Goal: Task Accomplishment & Management: Use online tool/utility

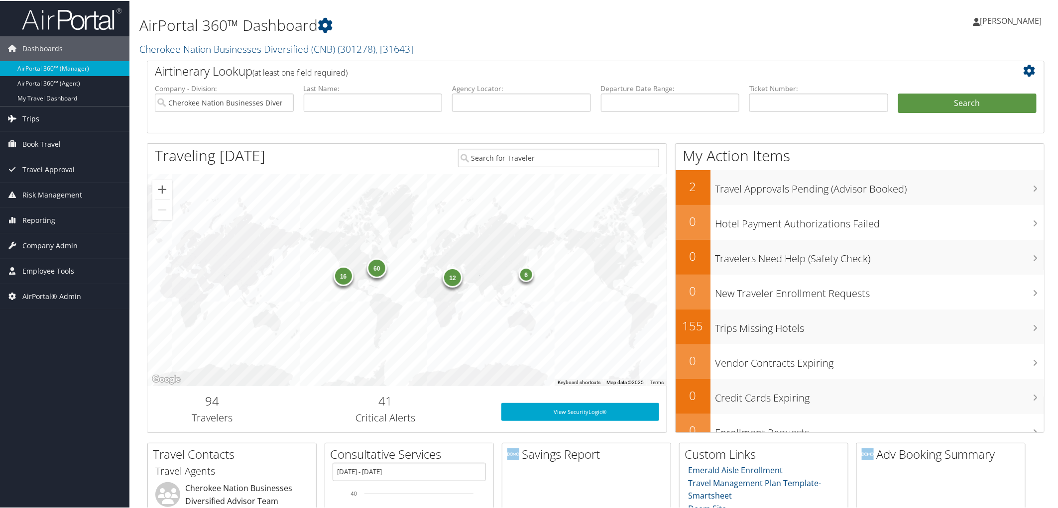
click at [36, 120] on span "Trips" at bounding box center [30, 118] width 17 height 25
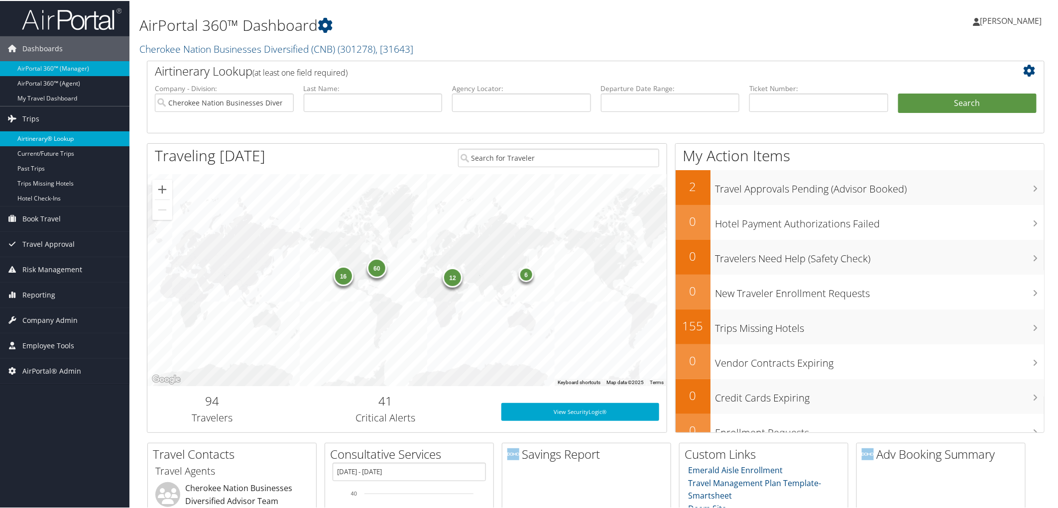
click at [51, 141] on link "Airtinerary® Lookup" at bounding box center [64, 137] width 129 height 15
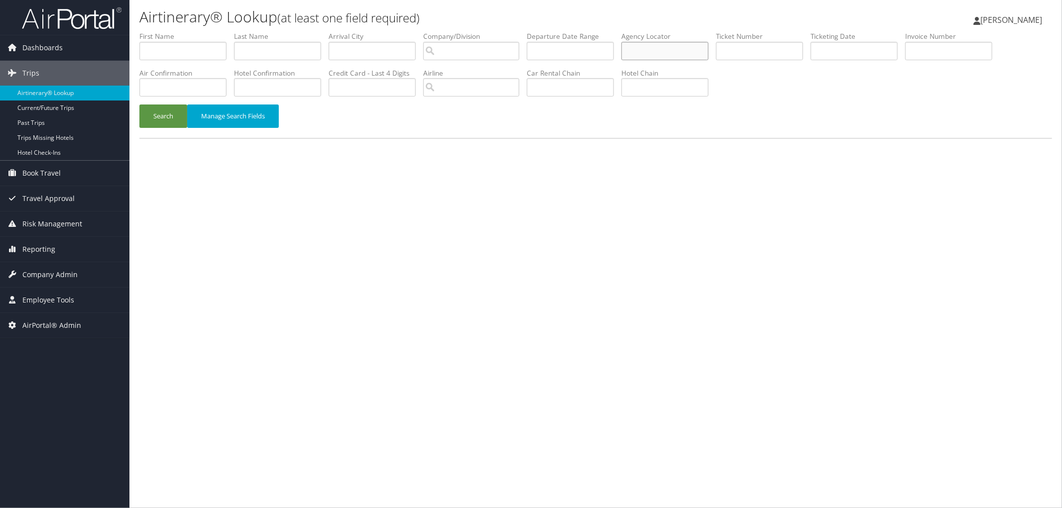
click at [676, 53] on input "text" at bounding box center [664, 51] width 87 height 18
type input "DCZDNH"
click at [160, 107] on button "Search" at bounding box center [163, 116] width 48 height 23
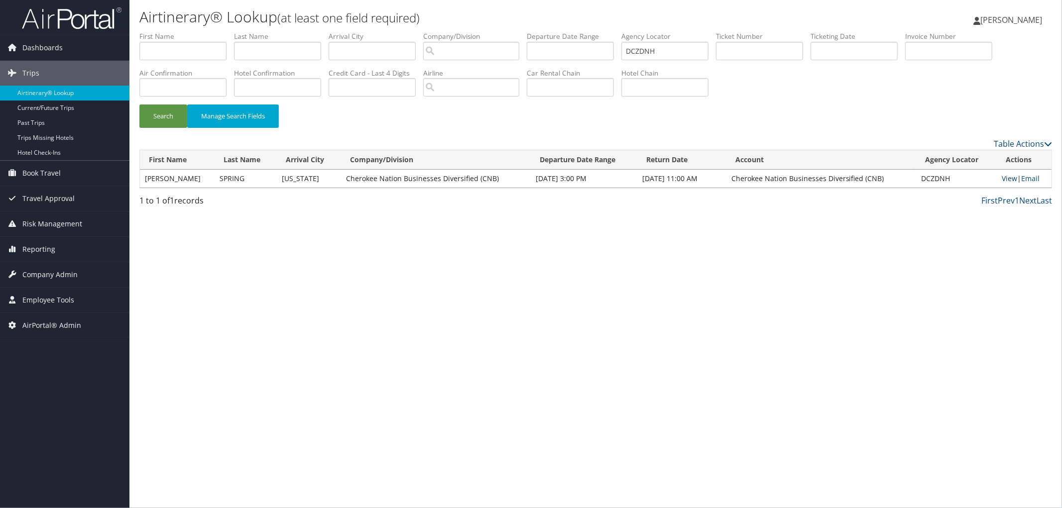
click at [1007, 178] on link "View" at bounding box center [1009, 178] width 15 height 9
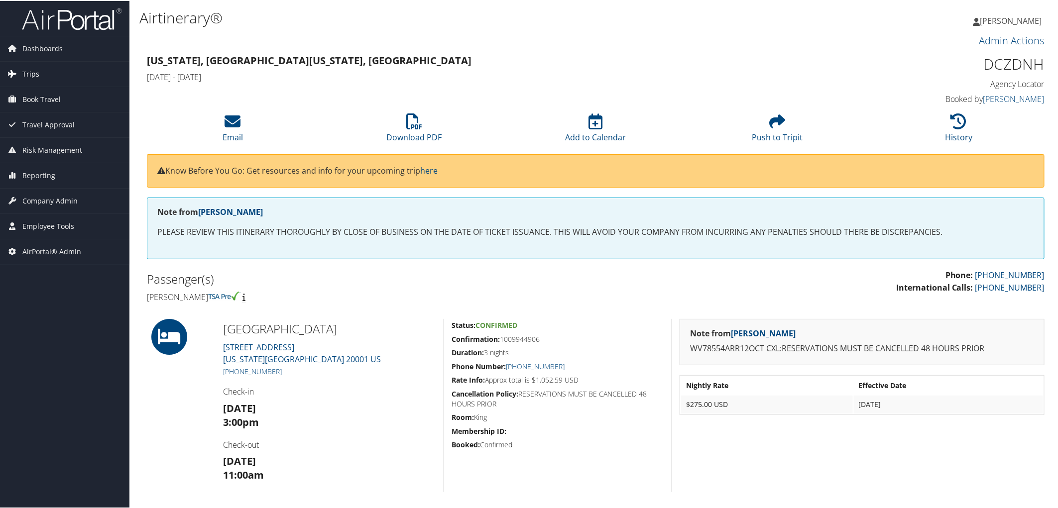
click at [37, 75] on span "Trips" at bounding box center [30, 73] width 17 height 25
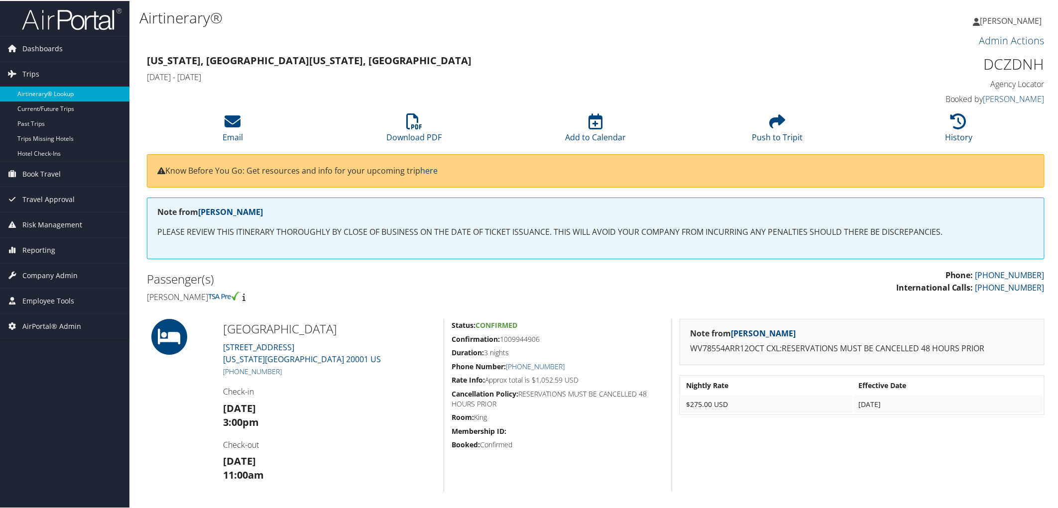
click at [50, 94] on link "Airtinerary® Lookup" at bounding box center [64, 93] width 129 height 15
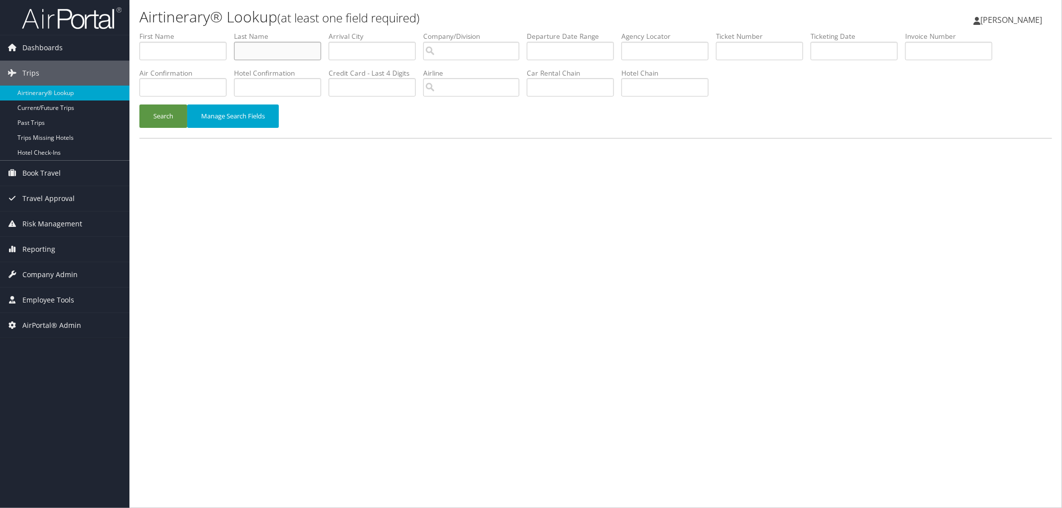
click at [287, 49] on input "text" at bounding box center [277, 51] width 87 height 18
type input "boeckx"
click at [489, 45] on input "search" at bounding box center [471, 51] width 96 height 18
click at [495, 72] on div "Cherokee Nation Businesses Diversified (CNB) (301278)" at bounding box center [552, 70] width 221 height 10
type input "Cherokee Nation Businesses Diversified (CNB)"
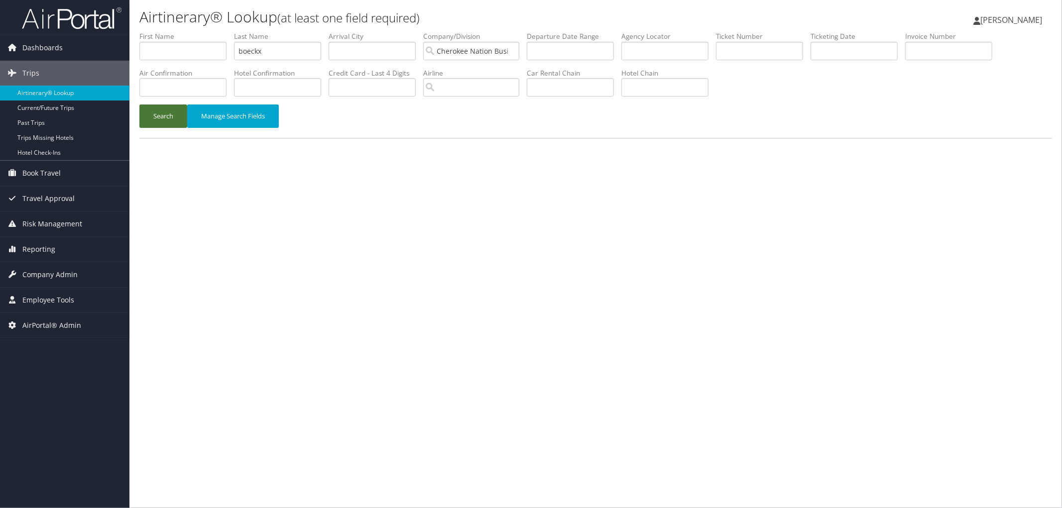
click at [154, 114] on button "Search" at bounding box center [163, 116] width 48 height 23
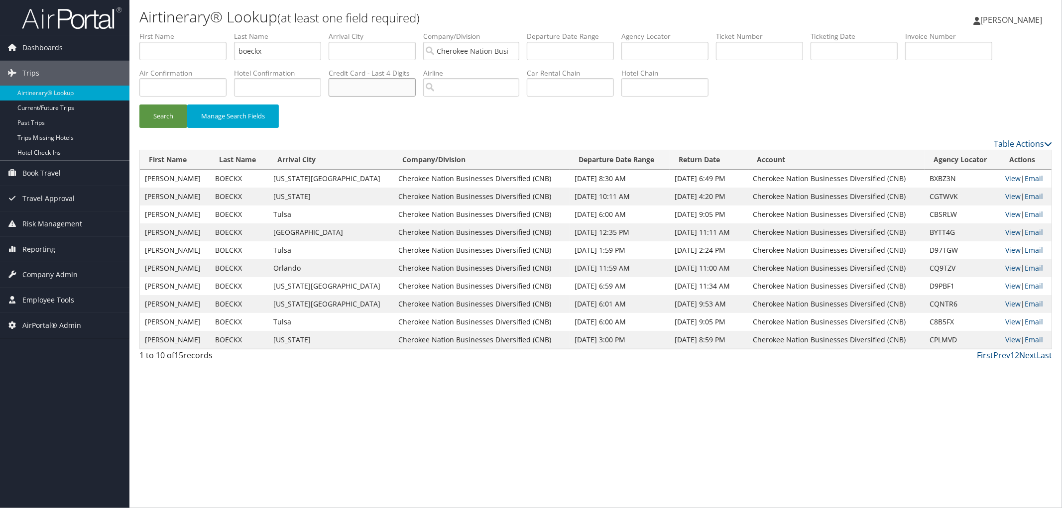
click at [417, 86] on body "Menu Dashboards ► AirPortal 360™ (Manager) AirPortal 360™ (Agent) My Travel Das…" at bounding box center [531, 254] width 1062 height 508
type input "2008"
click at [167, 114] on button "Search" at bounding box center [163, 116] width 48 height 23
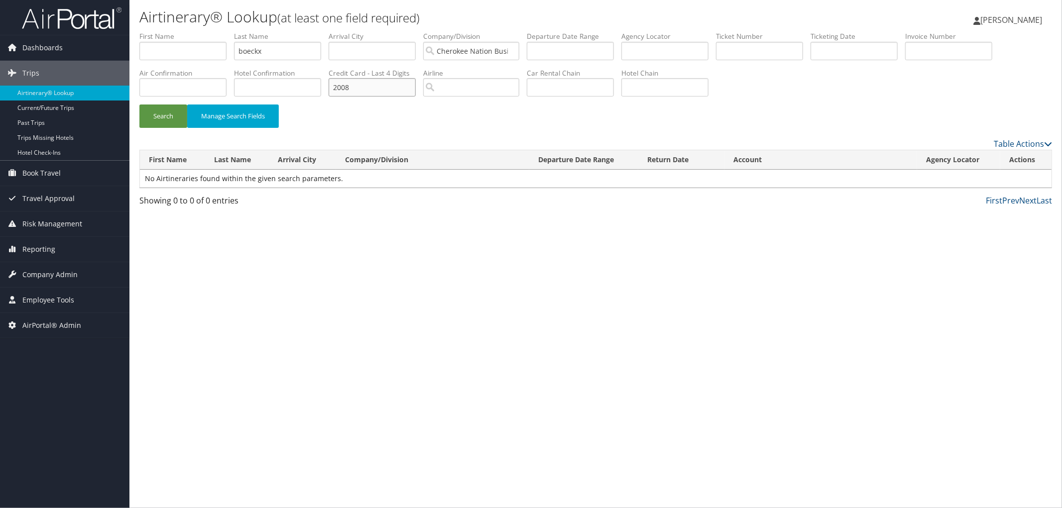
drag, startPoint x: 367, startPoint y: 85, endPoint x: 261, endPoint y: 90, distance: 106.6
click at [261, 31] on ul "First Name Last Name boeckx Departure City Arrival City Company/Division Cherok…" at bounding box center [595, 31] width 912 height 0
click at [152, 120] on button "Search" at bounding box center [163, 116] width 48 height 23
